Goal: Browse casually

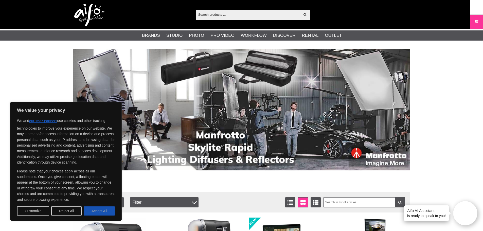
click at [97, 212] on button "Accept All" at bounding box center [99, 210] width 31 height 9
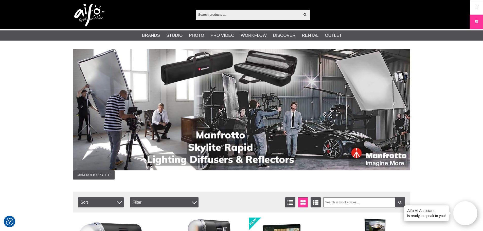
checkbox input "true"
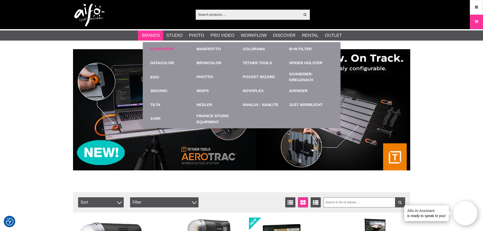
click at [160, 52] on link "Elinchrom" at bounding box center [161, 49] width 23 height 6
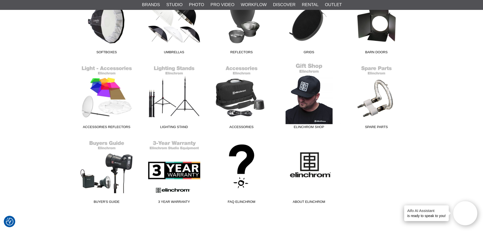
scroll to position [254, 0]
click at [305, 95] on link "Elinchrom Shop" at bounding box center [308, 97] width 67 height 68
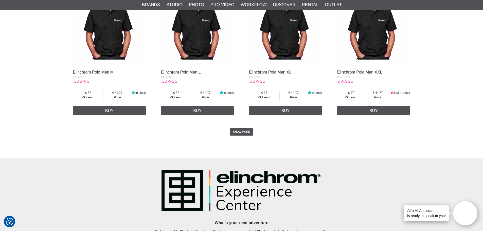
scroll to position [964, 0]
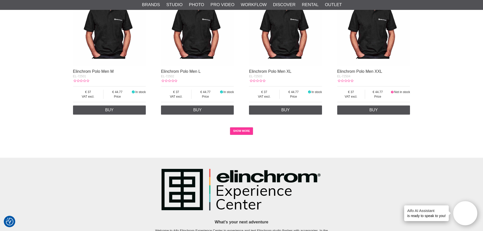
click at [239, 131] on link "SHOW MORE" at bounding box center [241, 131] width 23 height 8
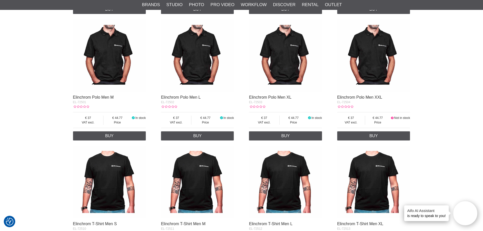
scroll to position [939, 0]
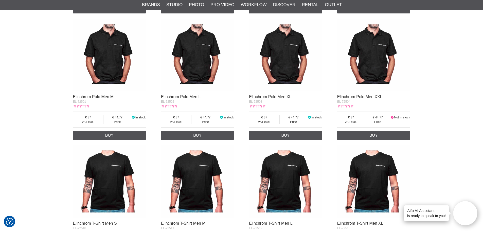
click at [107, 51] on img at bounding box center [109, 55] width 73 height 73
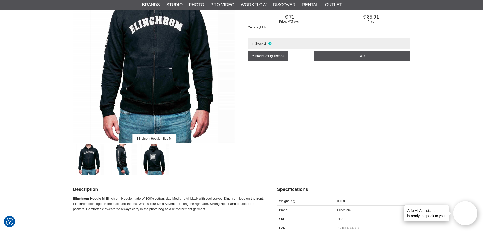
scroll to position [76, 0]
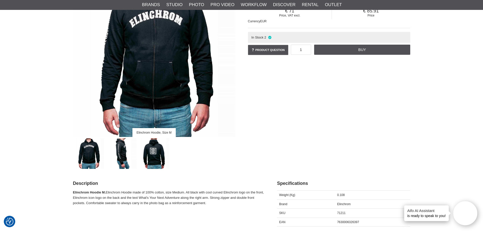
click at [123, 153] on img at bounding box center [121, 153] width 31 height 31
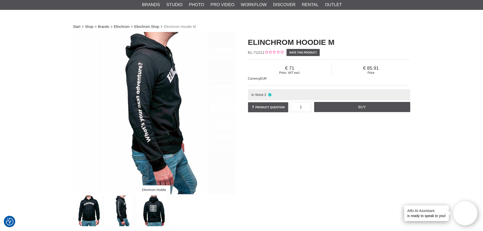
scroll to position [0, 0]
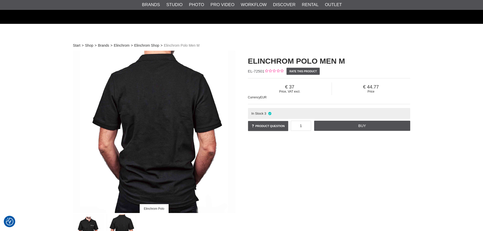
click at [85, 214] on img at bounding box center [88, 229] width 31 height 31
